Goal: Consume media (video, audio): Consume media (video, audio)

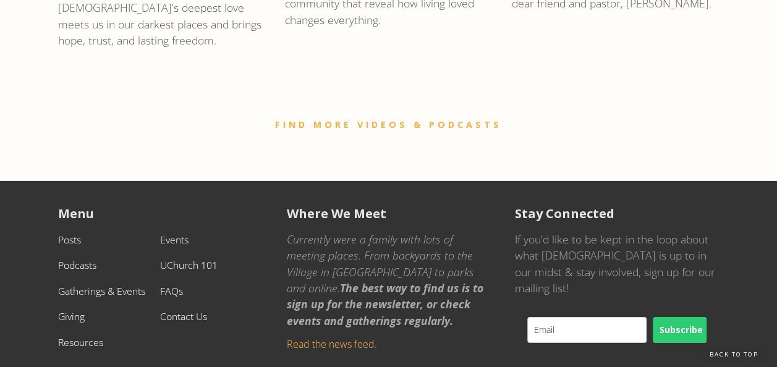
scroll to position [1925, 0]
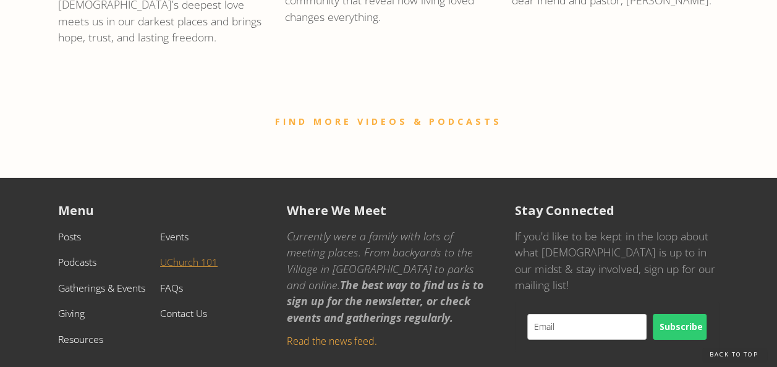
click at [183, 255] on link "UChurch 101" at bounding box center [189, 262] width 58 height 14
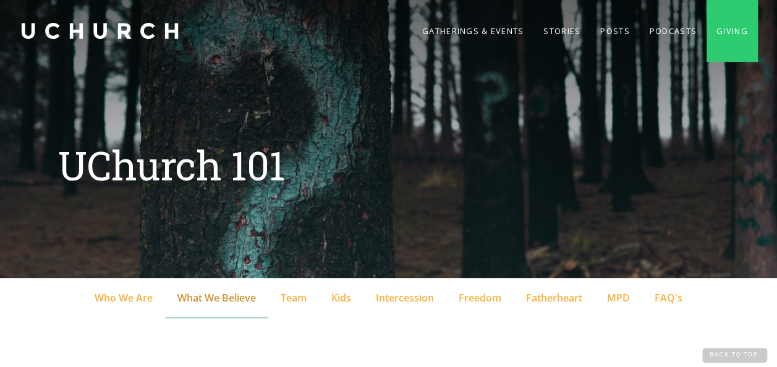
click at [211, 299] on div "What We Believe" at bounding box center [216, 298] width 79 height 15
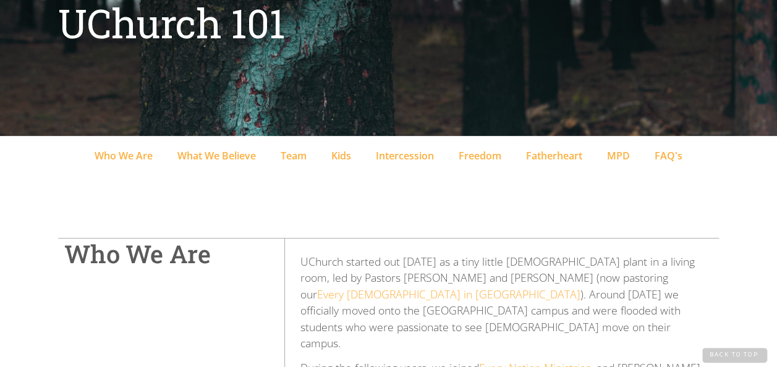
scroll to position [142, 0]
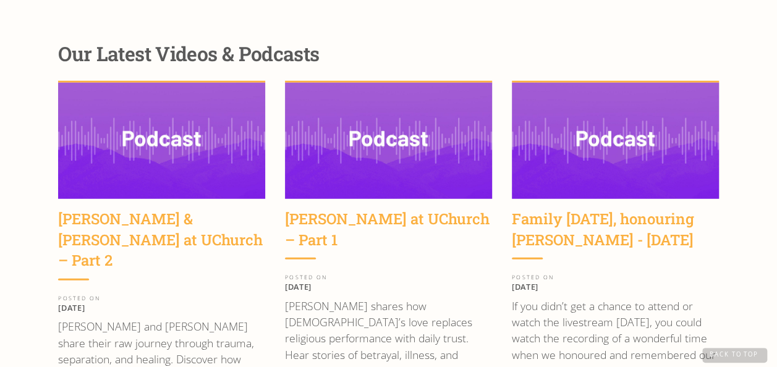
scroll to position [1616, 0]
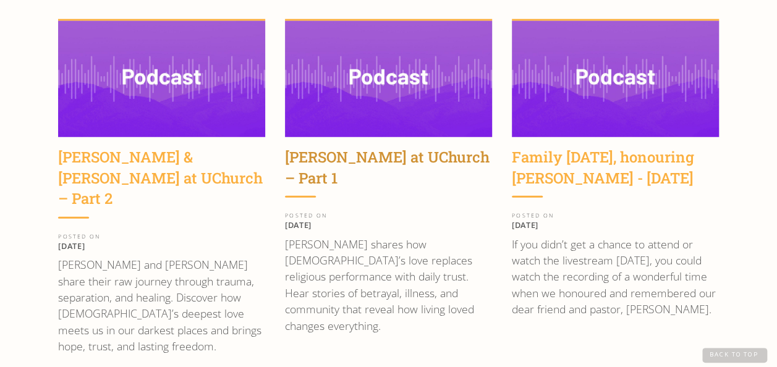
click at [322, 147] on div "[PERSON_NAME] at UChurch – Part 1" at bounding box center [388, 167] width 207 height 41
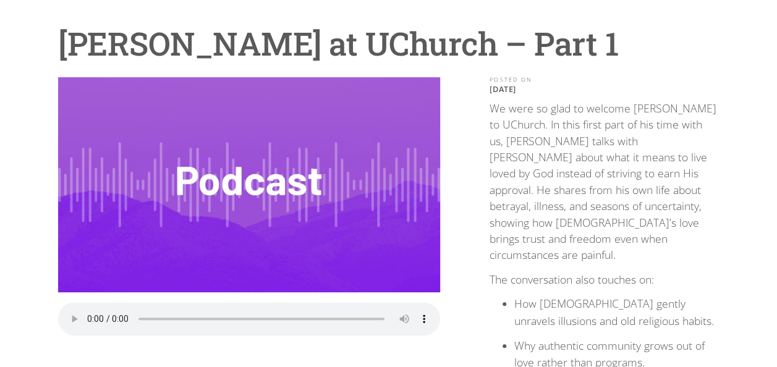
scroll to position [124, 0]
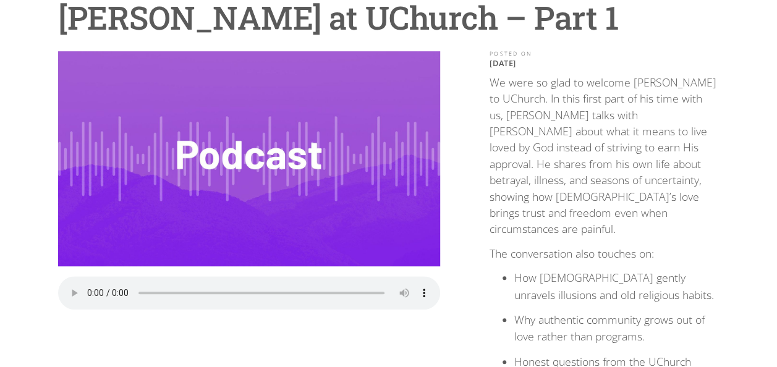
click at [447, 275] on div "Play the Audio Your browser does not support the audio element. POSTED ON [DATE…" at bounding box center [388, 304] width 660 height 506
